Goal: Task Accomplishment & Management: Use online tool/utility

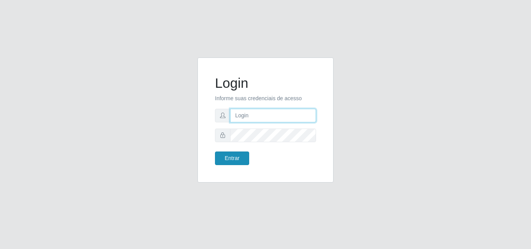
type input "[EMAIL_ADDRESS][DOMAIN_NAME]"
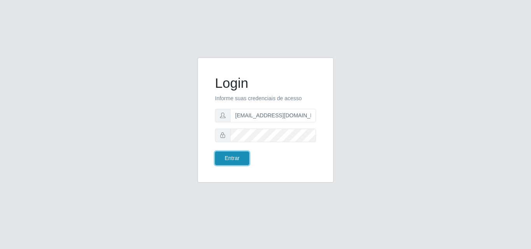
click at [237, 160] on button "Entrar" at bounding box center [232, 159] width 34 height 14
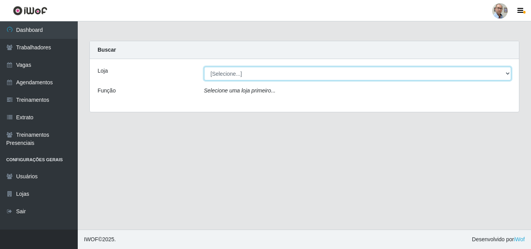
click at [269, 73] on select "[Selecione...] Mar Vermelho - Loja 04" at bounding box center [358, 74] width 308 height 14
select select "251"
click at [204, 67] on select "[Selecione...] Mar Vermelho - Loja 04" at bounding box center [358, 74] width 308 height 14
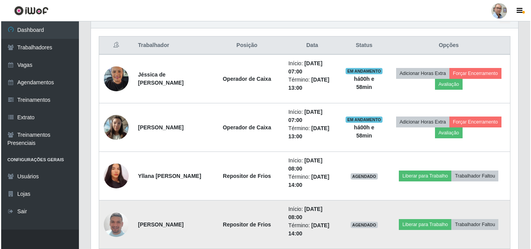
scroll to position [350, 0]
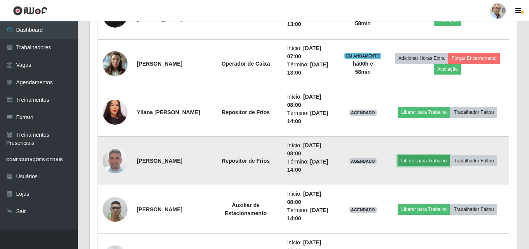
click at [440, 160] on button "Liberar para Trabalho" at bounding box center [424, 161] width 52 height 11
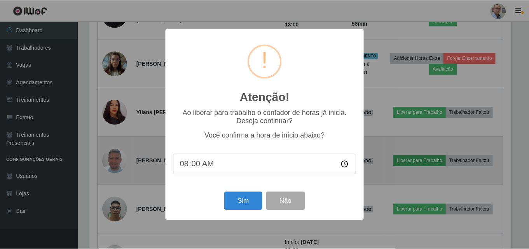
scroll to position [161, 423]
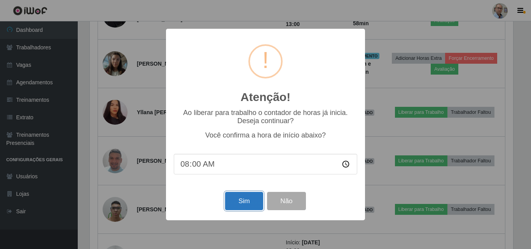
click at [253, 199] on button "Sim" at bounding box center [244, 201] width 38 height 18
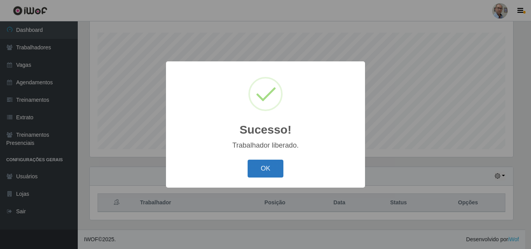
click at [264, 172] on button "OK" at bounding box center [266, 169] width 36 height 18
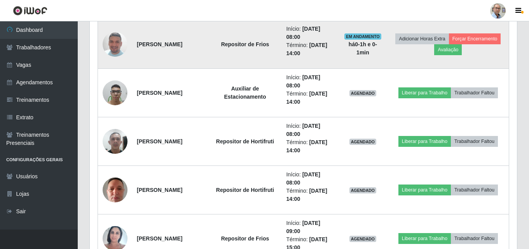
scroll to position [505, 0]
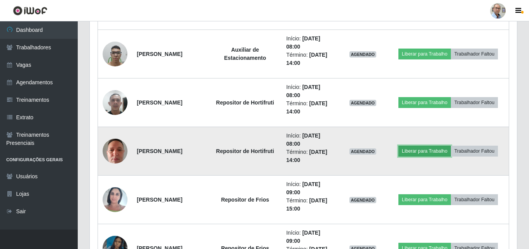
click at [430, 151] on button "Liberar para Trabalho" at bounding box center [425, 151] width 52 height 11
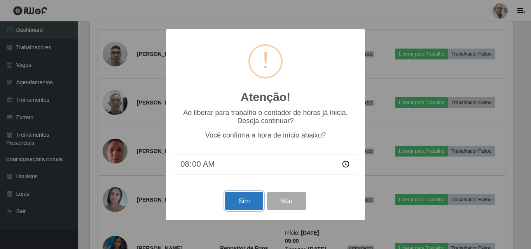
click at [240, 202] on button "Sim" at bounding box center [244, 201] width 38 height 18
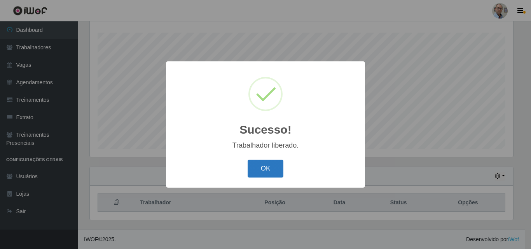
click at [262, 170] on button "OK" at bounding box center [266, 169] width 36 height 18
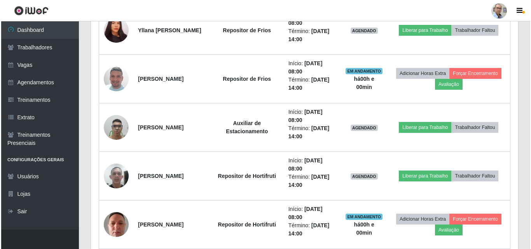
scroll to position [440, 0]
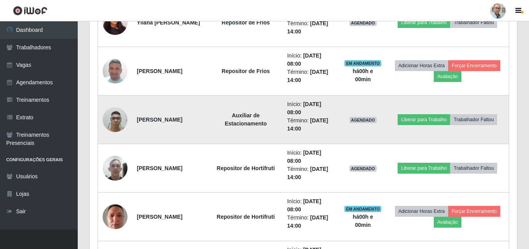
click at [118, 118] on img at bounding box center [115, 119] width 25 height 33
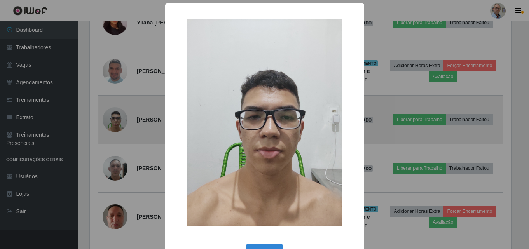
scroll to position [161, 423]
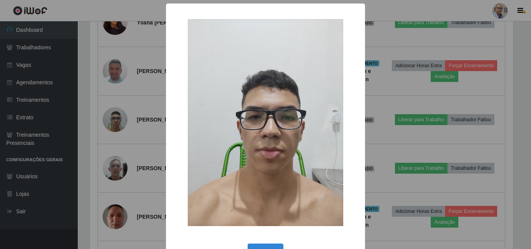
click at [380, 98] on div "× OK Cancel" at bounding box center [265, 124] width 531 height 249
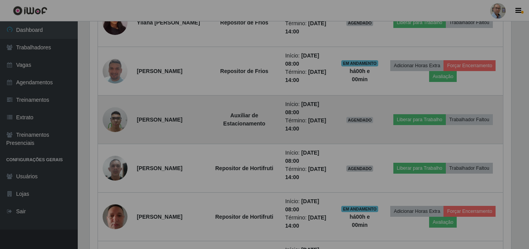
scroll to position [0, 0]
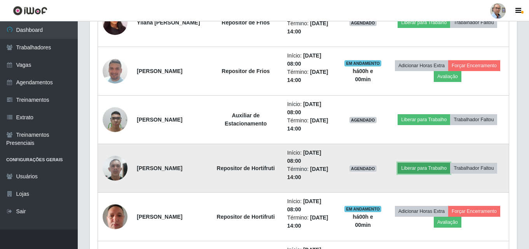
click at [444, 169] on button "Liberar para Trabalho" at bounding box center [424, 168] width 52 height 11
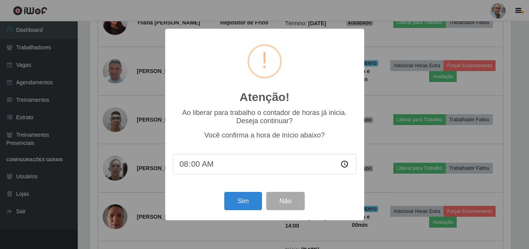
scroll to position [388635, 388373]
click at [244, 199] on button "Sim" at bounding box center [244, 201] width 38 height 18
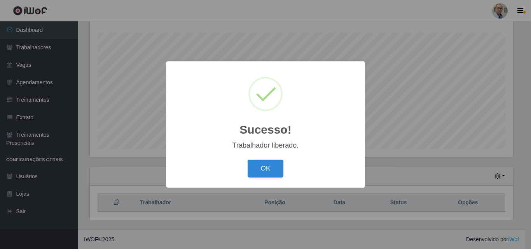
click at [506, 160] on div "Sucesso! × Trabalhador liberado. OK Cancel" at bounding box center [265, 124] width 531 height 249
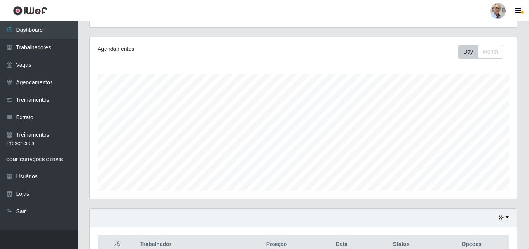
scroll to position [129, 0]
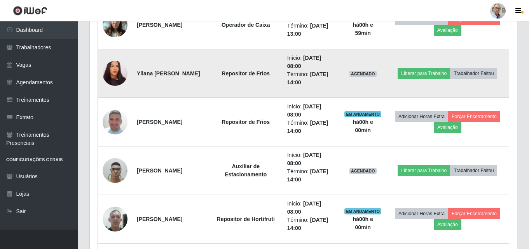
click at [113, 76] on img at bounding box center [115, 73] width 25 height 27
click at [436, 71] on button "Liberar para Trabalho" at bounding box center [424, 73] width 52 height 11
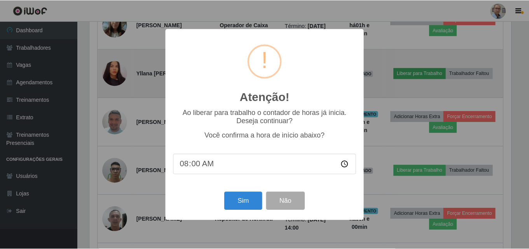
scroll to position [161, 423]
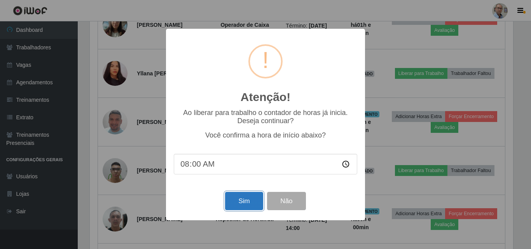
click at [242, 199] on button "Sim" at bounding box center [244, 201] width 38 height 18
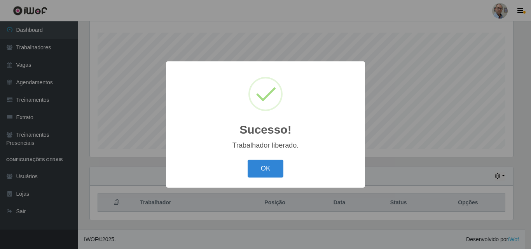
click at [405, 138] on div "Sucesso! × Trabalhador liberado. OK Cancel" at bounding box center [265, 124] width 531 height 249
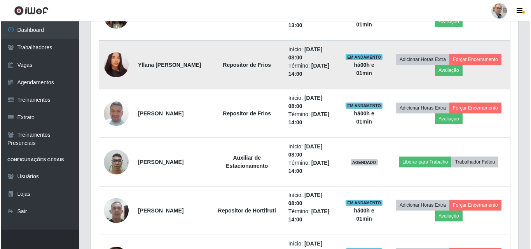
scroll to position [401, 0]
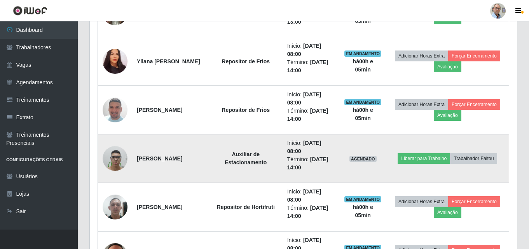
click at [118, 162] on img at bounding box center [115, 158] width 25 height 33
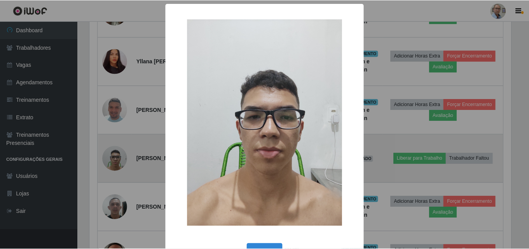
scroll to position [161, 423]
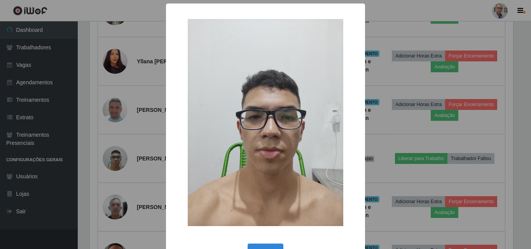
click at [389, 136] on div "× OK Cancel" at bounding box center [265, 124] width 531 height 249
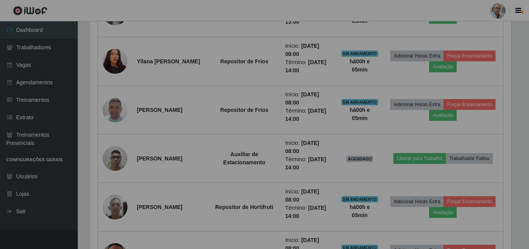
scroll to position [161, 427]
